Goal: Task Accomplishment & Management: Manage account settings

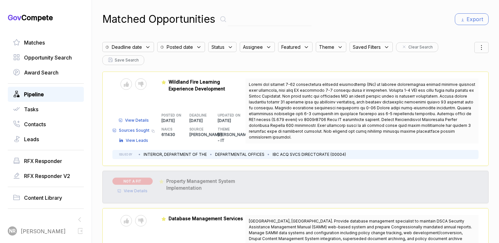
click at [44, 93] on span "Pipeline" at bounding box center [34, 94] width 20 height 8
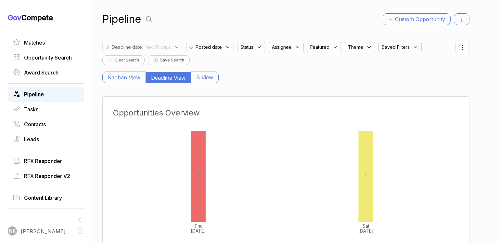
click at [170, 44] on span ": Next 14 days" at bounding box center [156, 47] width 29 height 7
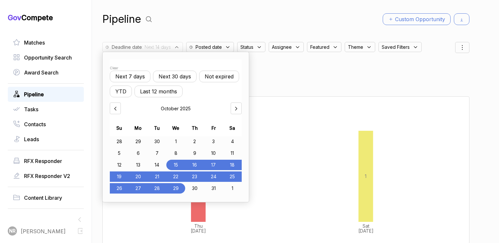
click at [233, 75] on button "Not expired" at bounding box center [219, 77] width 40 height 12
click at [294, 75] on div "Kanban View Deadline View $ View" at bounding box center [285, 74] width 367 height 18
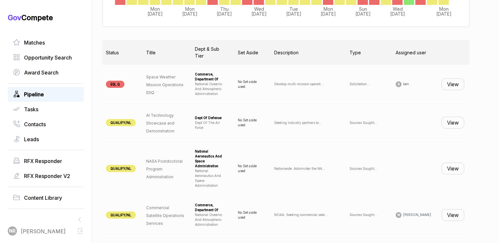
scroll to position [0, 62]
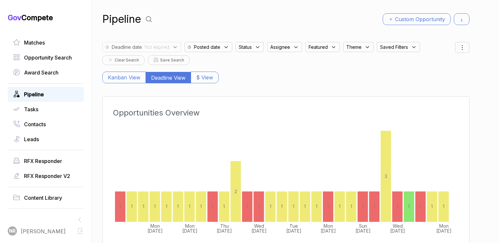
click at [258, 46] on icon at bounding box center [258, 47] width 6 height 6
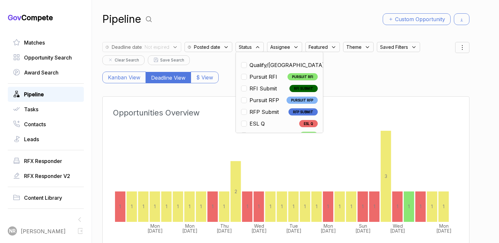
click at [264, 64] on span "Qualify/[GEOGRAPHIC_DATA]" at bounding box center [287, 65] width 75 height 8
checkbox input "true"
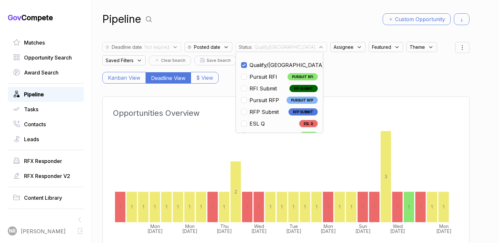
click at [353, 81] on div "Kanban View Deadline View $ View" at bounding box center [285, 74] width 367 height 18
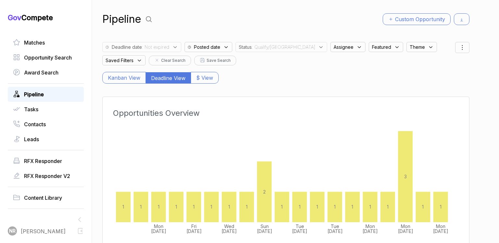
click at [334, 48] on span "Assignee" at bounding box center [344, 47] width 20 height 7
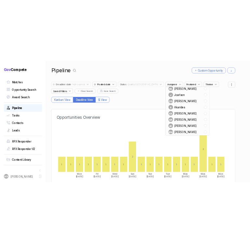
scroll to position [44, 0]
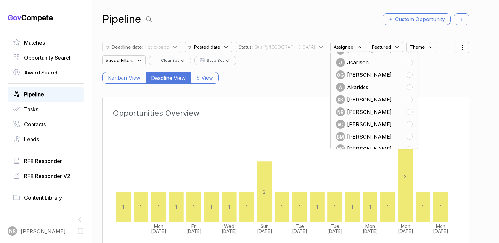
click at [347, 112] on span "[PERSON_NAME]" at bounding box center [369, 112] width 45 height 8
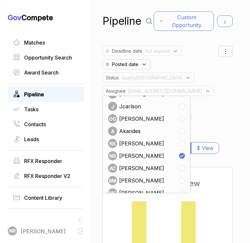
click at [150, 152] on span "[PERSON_NAME]" at bounding box center [141, 156] width 45 height 8
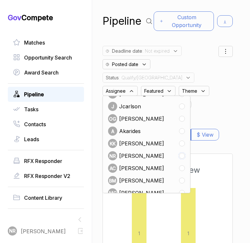
click at [182, 153] on input "checkbox" at bounding box center [182, 156] width 6 height 6
checkbox input "true"
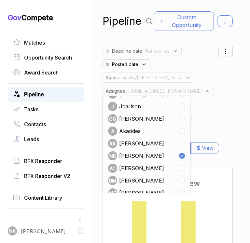
click at [229, 103] on div "Pipeline Custom Opportunity Deadline date : Not expired Posted date Status : Qu…" at bounding box center [171, 121] width 158 height 243
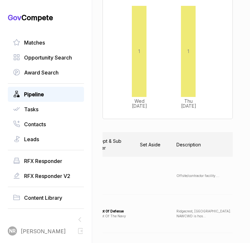
scroll to position [0, 285]
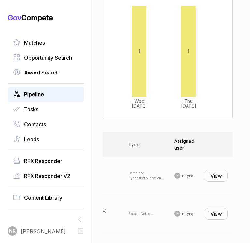
click at [207, 170] on button "View" at bounding box center [215, 176] width 23 height 12
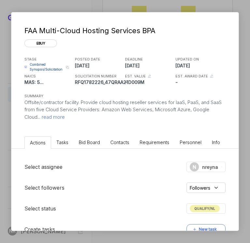
click at [58, 118] on span "read more" at bounding box center [52, 117] width 24 height 6
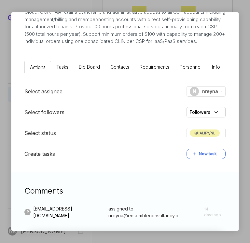
scroll to position [166, 0]
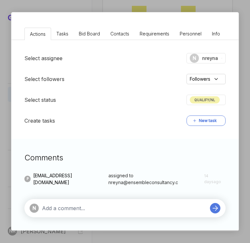
click at [216, 102] on span "QUALIFY/NL" at bounding box center [204, 99] width 30 height 7
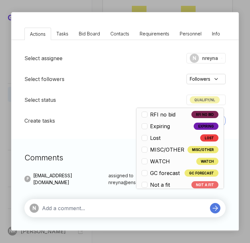
scroll to position [152, 0]
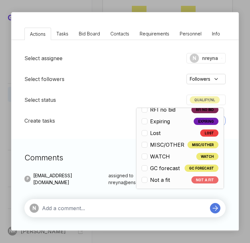
click at [165, 178] on span "Not a fit" at bounding box center [160, 180] width 20 height 8
checkbox input "false"
checkbox input "true"
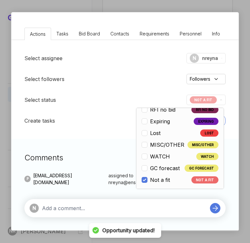
scroll to position [178, 0]
click at [161, 215] on div "N" at bounding box center [124, 208] width 201 height 18
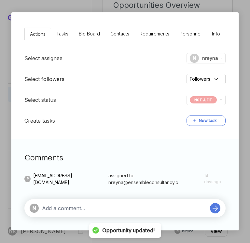
click at [161, 212] on textarea at bounding box center [124, 208] width 164 height 8
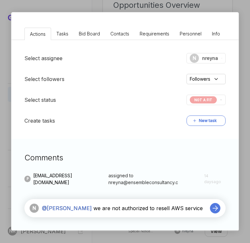
type textarea "@[PERSON_NAME] we are not authorized to resell AWS services"
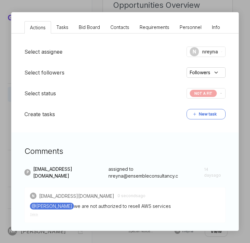
click at [244, 69] on div "FAA Multi-Cloud Hosting Services BPA ebuy STAGE Combined Synopsis/Solicitation …" at bounding box center [125, 121] width 250 height 243
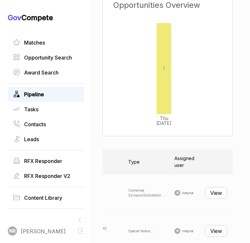
click at [217, 225] on button "View" at bounding box center [215, 231] width 23 height 12
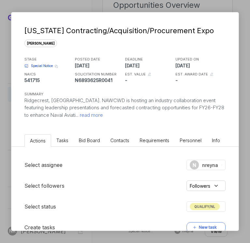
click at [78, 117] on span "read more" at bounding box center [90, 115] width 24 height 6
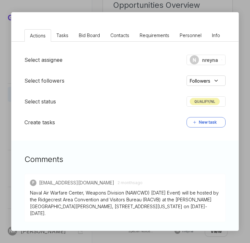
scroll to position [123, 0]
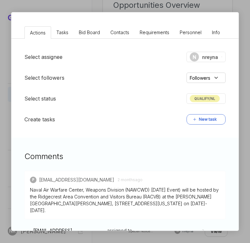
click at [210, 95] on span "QUALIFY/NL" at bounding box center [204, 98] width 30 height 7
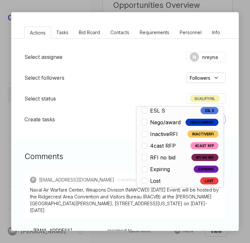
scroll to position [139, 0]
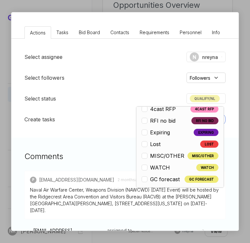
click at [163, 166] on span "WATCH" at bounding box center [160, 167] width 20 height 8
checkbox input "false"
checkbox input "true"
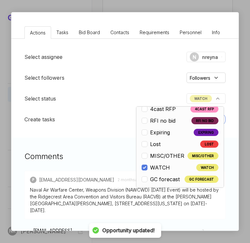
click at [93, 154] on h3 "Comments" at bounding box center [124, 156] width 201 height 12
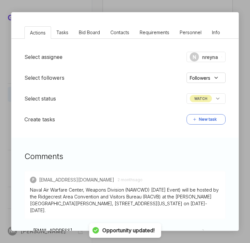
scroll to position [0, 0]
